Goal: Task Accomplishment & Management: Complete application form

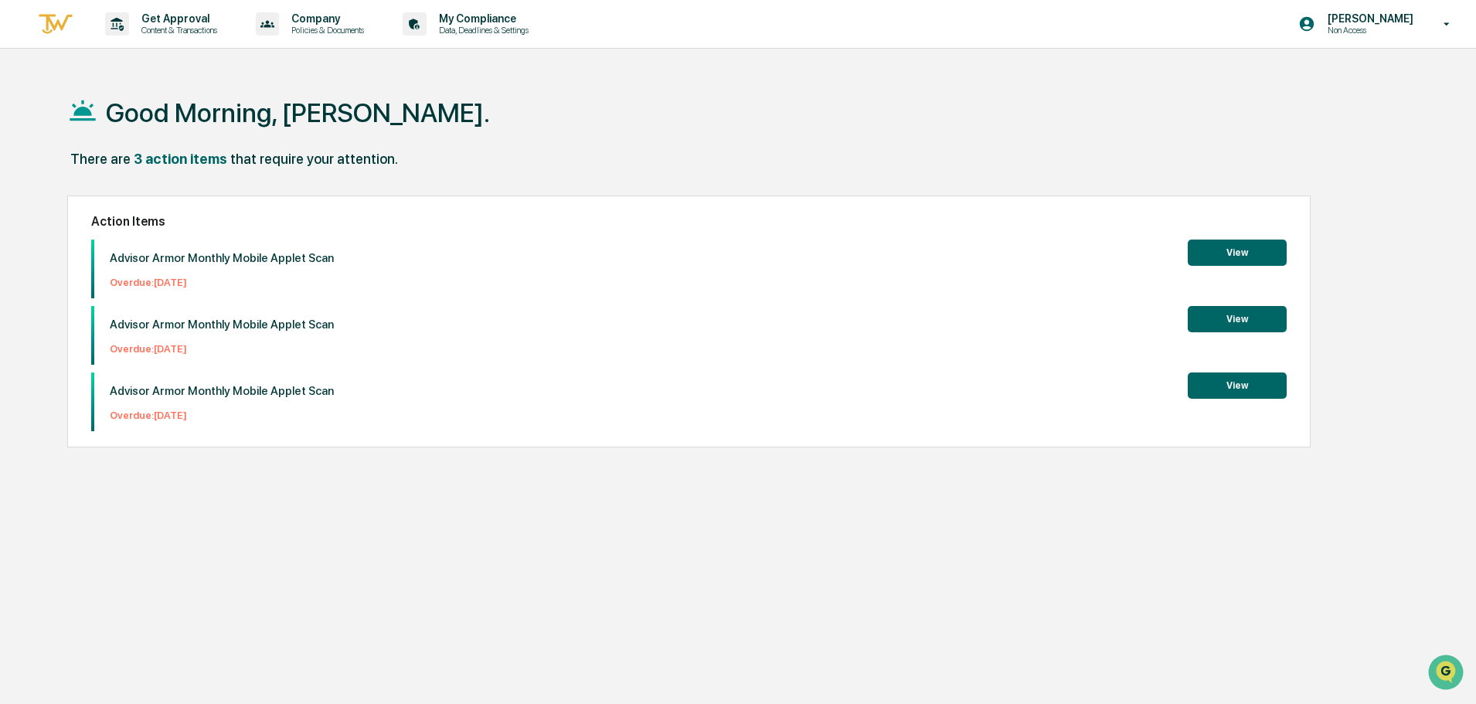
click at [1237, 376] on button "View" at bounding box center [1237, 386] width 99 height 26
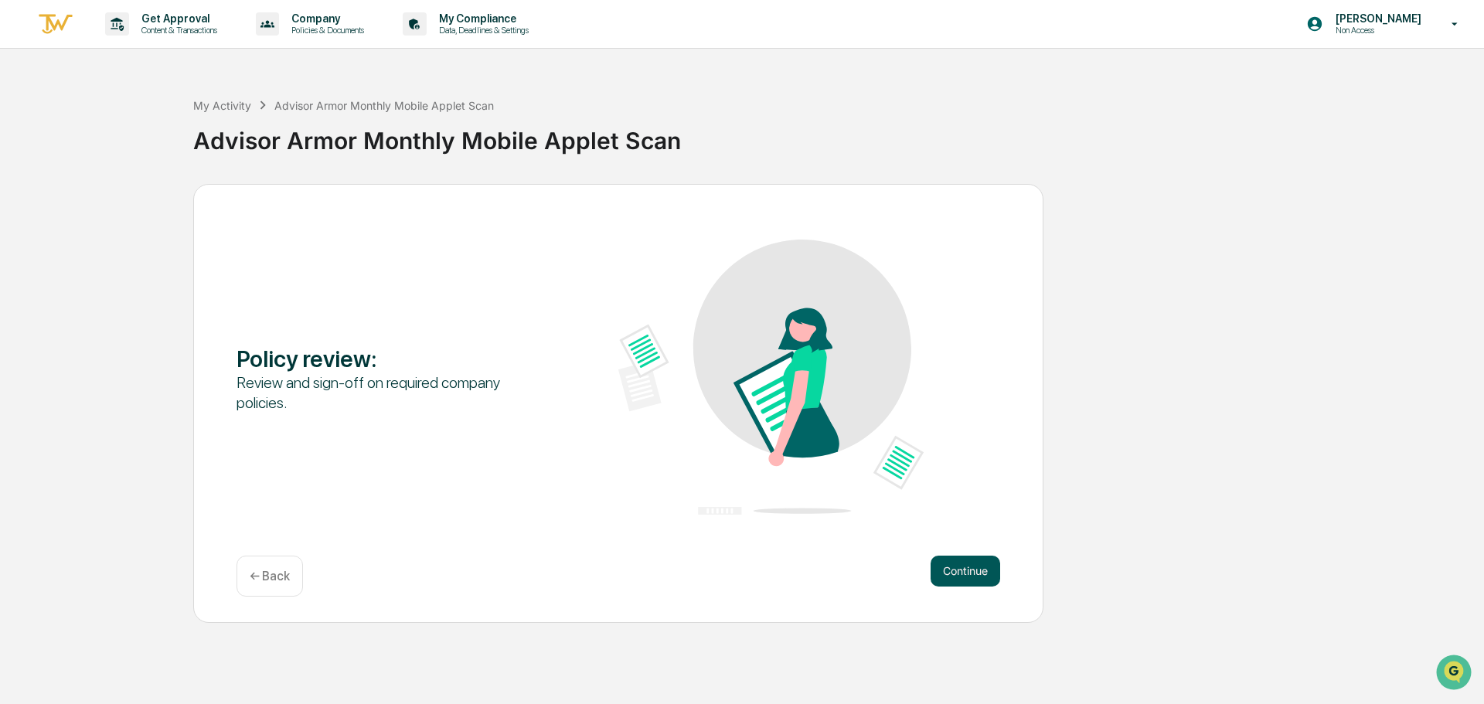
click at [962, 573] on button "Continue" at bounding box center [966, 571] width 70 height 31
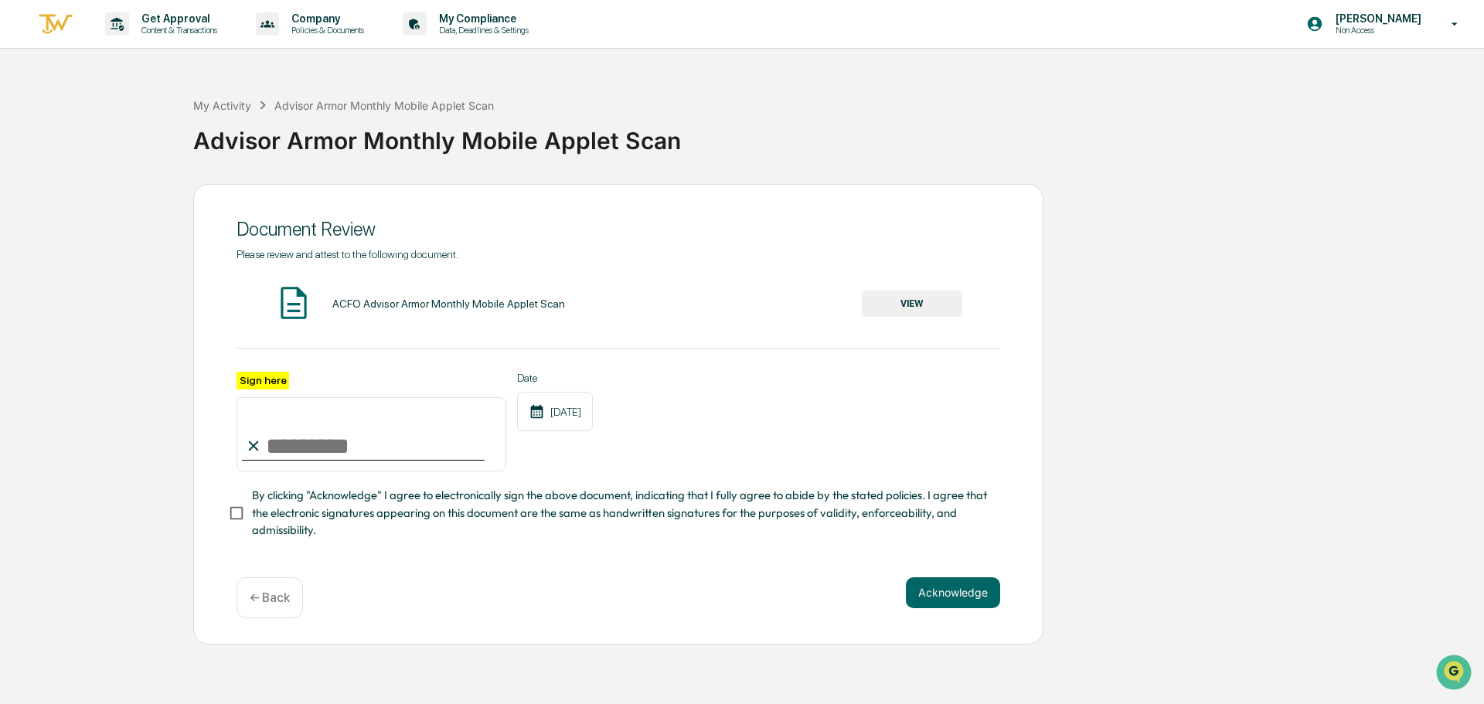
click at [308, 444] on input "Sign here" at bounding box center [372, 434] width 270 height 74
type input "**********"
click at [979, 604] on button "Acknowledge" at bounding box center [953, 592] width 94 height 31
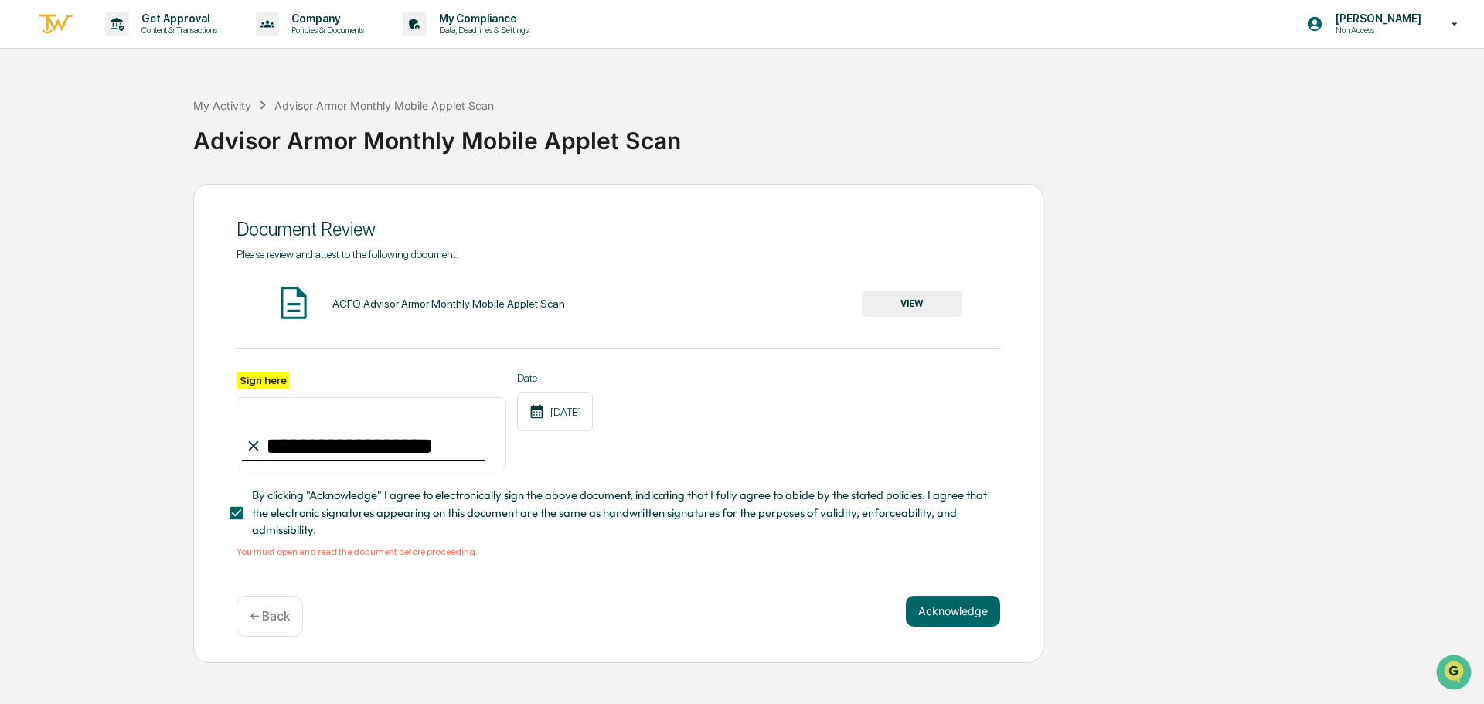
click at [937, 300] on button "VIEW" at bounding box center [912, 304] width 100 height 26
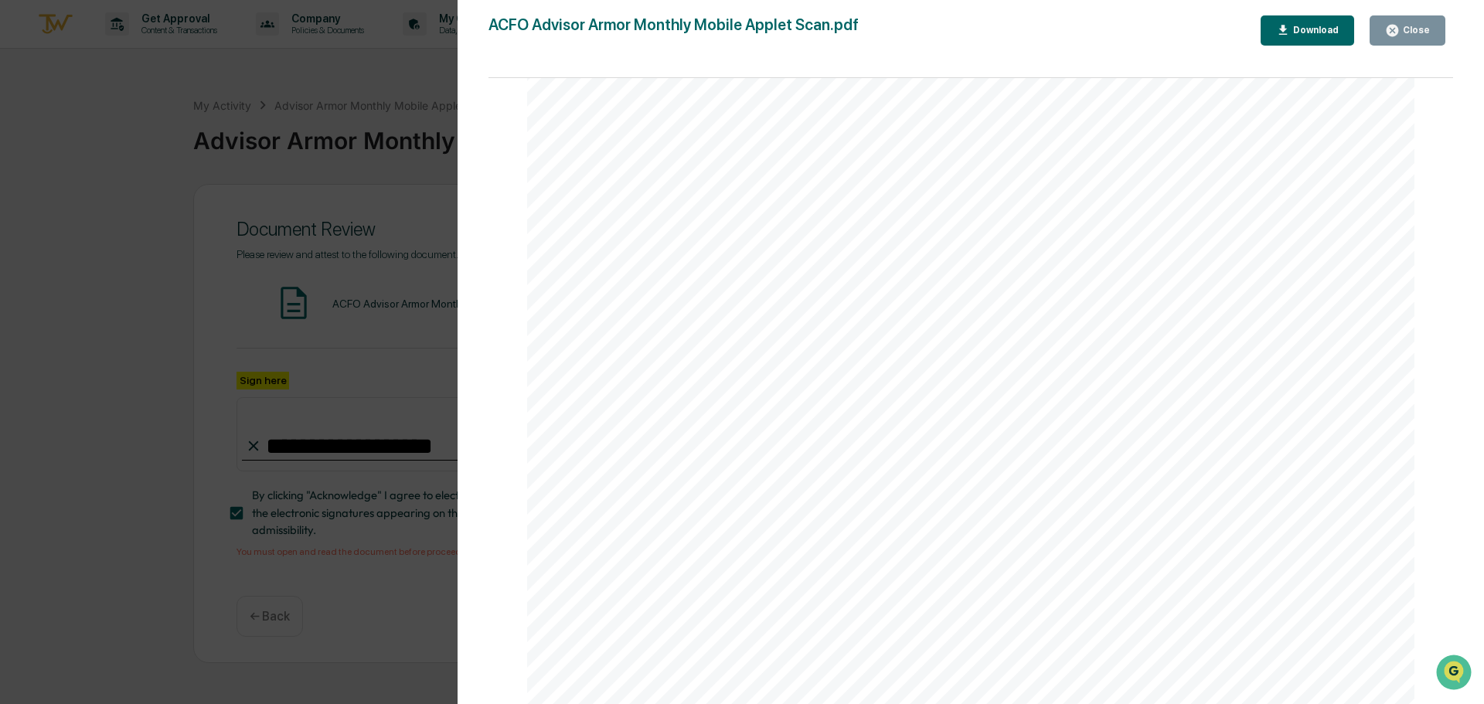
scroll to position [8831, 0]
click at [1422, 29] on div "Close" at bounding box center [1415, 30] width 30 height 11
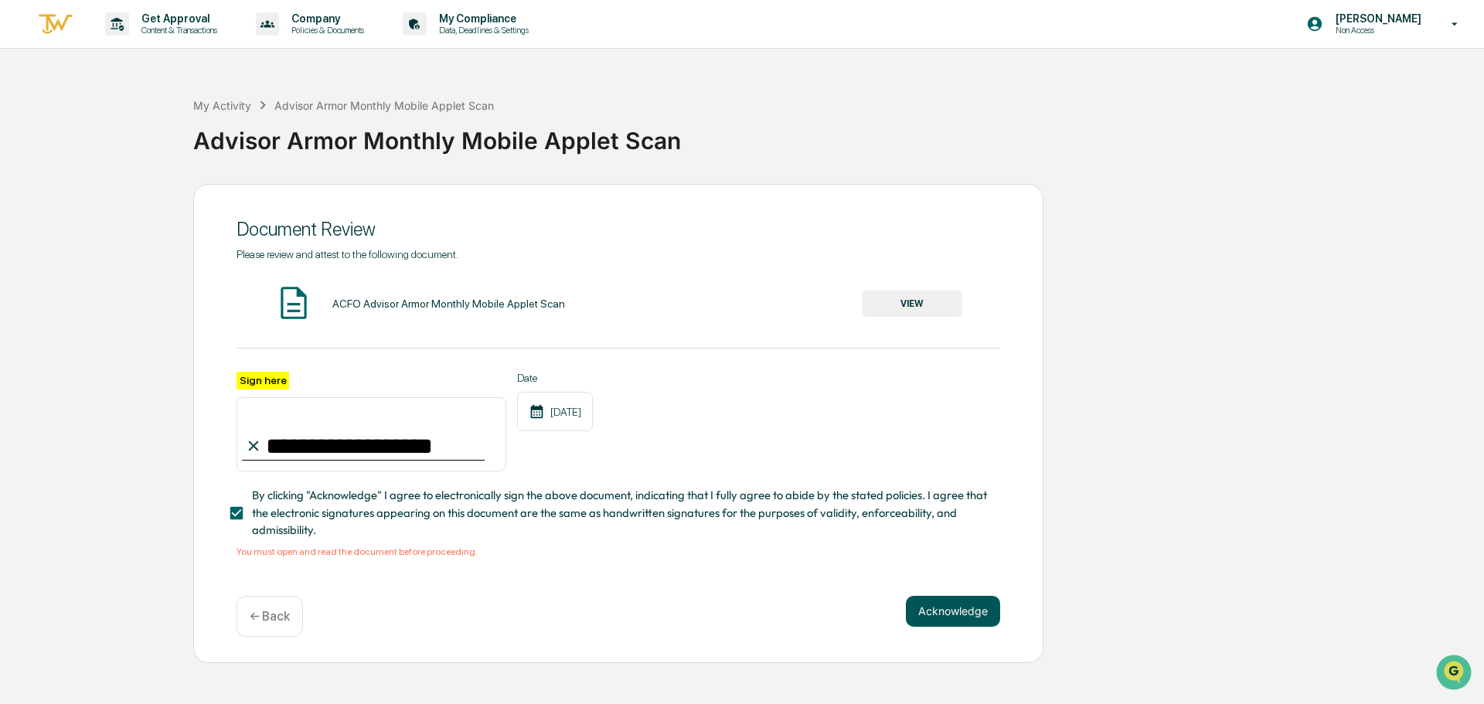
click at [948, 605] on button "Acknowledge" at bounding box center [953, 611] width 94 height 31
